Goal: Obtain resource: Obtain resource

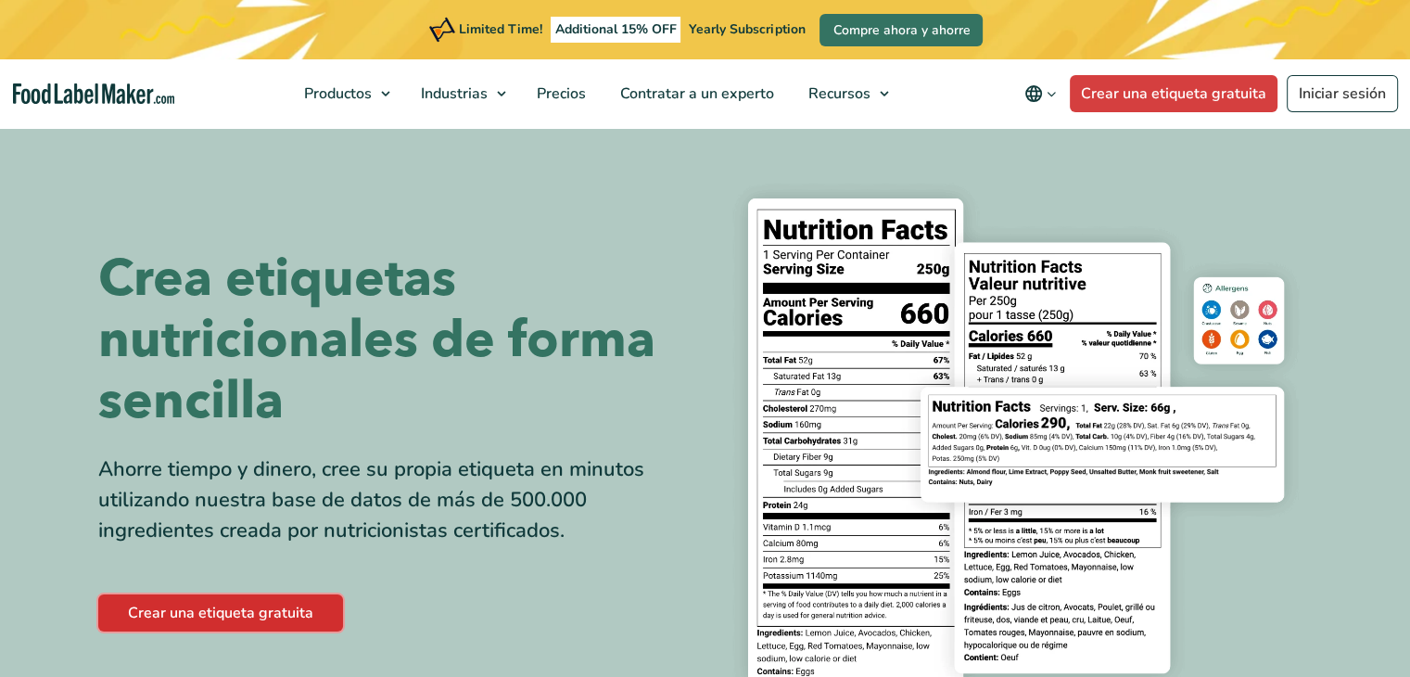
click at [234, 604] on link "Crear una etiqueta gratuita" at bounding box center [220, 612] width 245 height 37
click at [281, 604] on link "Crear una etiqueta gratuita" at bounding box center [220, 612] width 245 height 37
